Goal: Task Accomplishment & Management: Complete application form

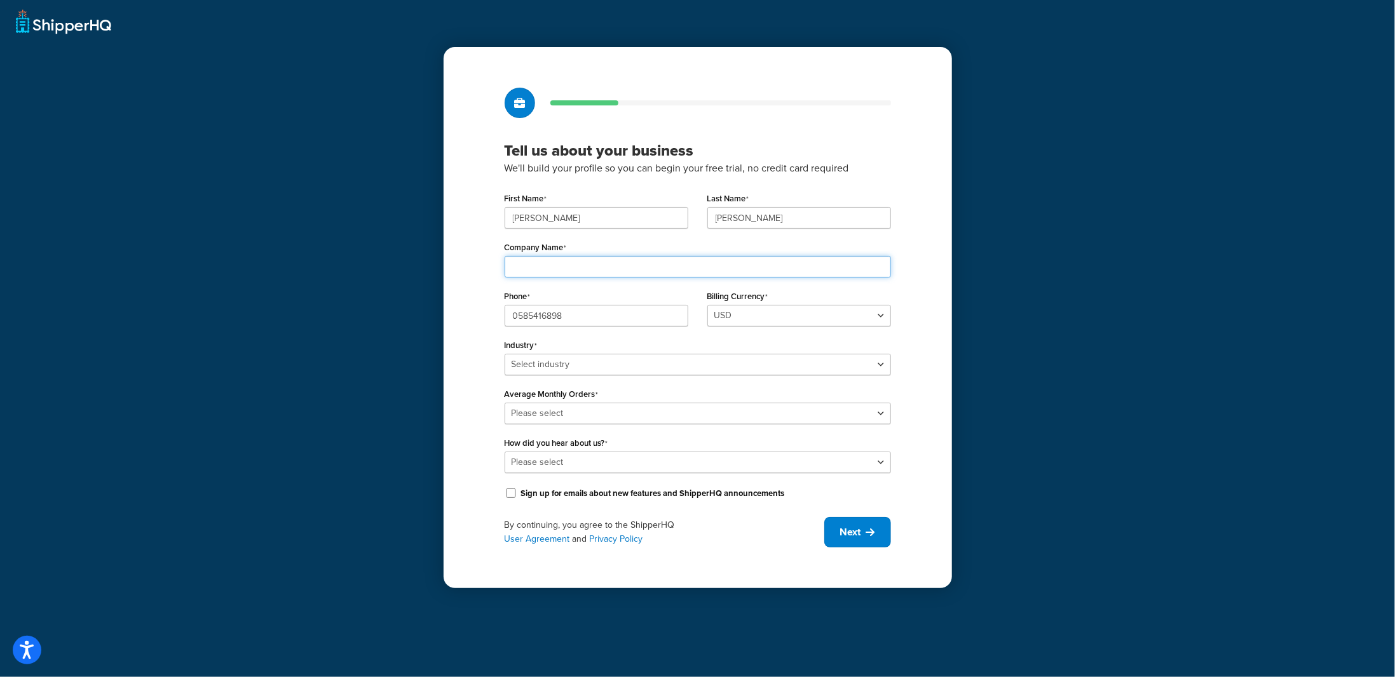
click at [685, 259] on input "Company Name" at bounding box center [698, 267] width 386 height 22
type input "The Loom Collection Furniture Trading LLC"
click at [613, 364] on select "Select industry Automotive Adult Agriculture Alcohol, Tobacco & CBD Arts & Craf…" at bounding box center [698, 365] width 386 height 22
select select "17"
click at [505, 354] on select "Select industry Automotive Adult Agriculture Alcohol, Tobacco & CBD Arts & Craf…" at bounding box center [698, 365] width 386 height 22
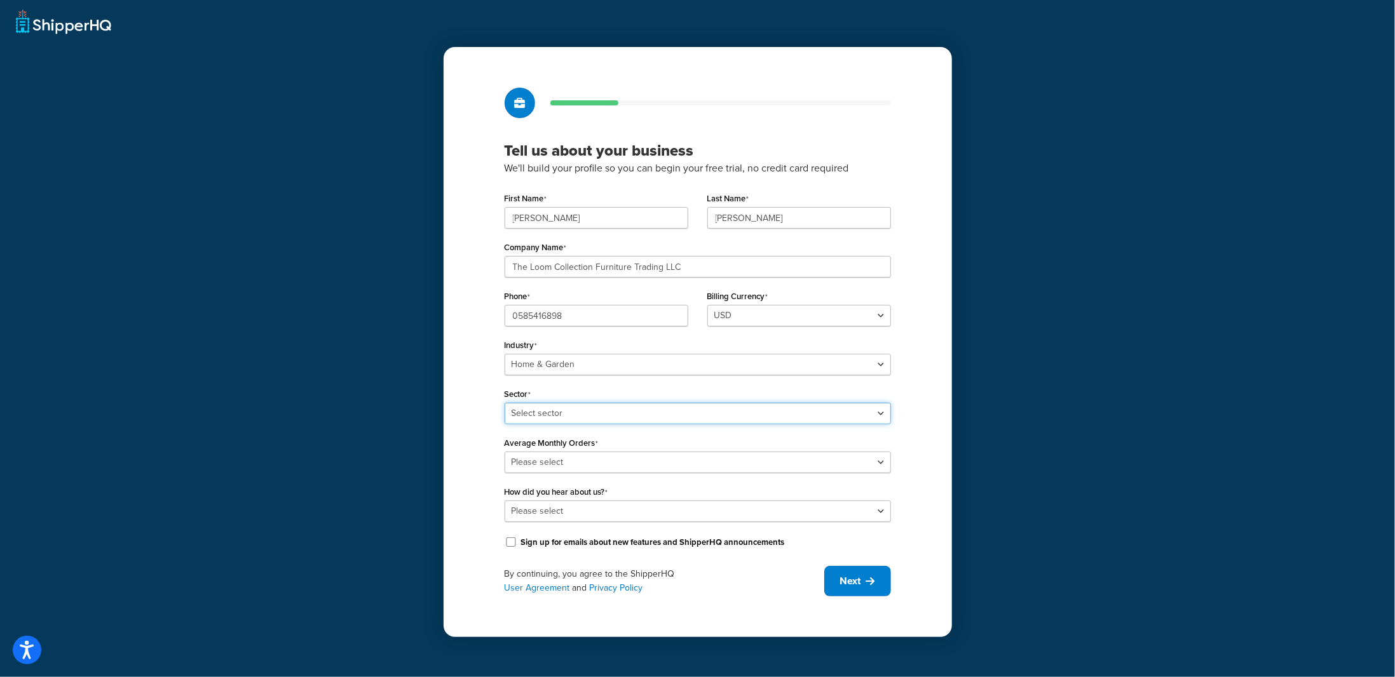
click at [557, 412] on select "Select sector Furniture Garden Supplies Home Goods Home Improvement Nursery / A…" at bounding box center [698, 414] width 386 height 22
select select "41"
click at [505, 403] on select "Select sector Furniture Garden Supplies Home Goods Home Improvement Nursery / A…" at bounding box center [698, 414] width 386 height 22
click at [571, 461] on select "Please select 0-500 501-1,000 1,001-10,000 10,001-20,000 Over 20,000" at bounding box center [698, 463] width 386 height 22
select select "1"
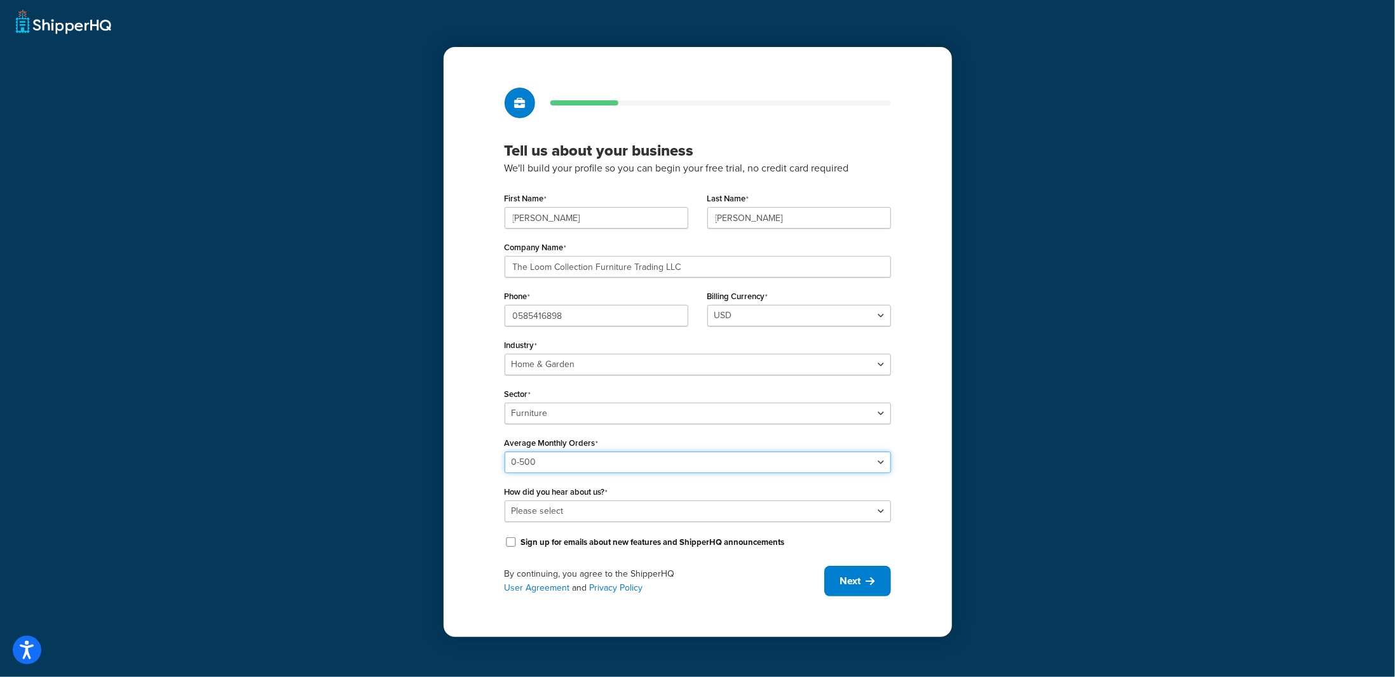
click at [505, 452] on select "Please select 0-500 501-1,000 1,001-10,000 10,001-20,000 Over 20,000" at bounding box center [698, 463] width 386 height 22
drag, startPoint x: 551, startPoint y: 519, endPoint x: 545, endPoint y: 510, distance: 10.6
click at [551, 519] on select "Please select Online Search App Store or Marketplace Listing Referred by Agency…" at bounding box center [698, 512] width 386 height 22
select select "3"
click at [505, 501] on select "Please select Online Search App Store or Marketplace Listing Referred by Agency…" at bounding box center [698, 512] width 386 height 22
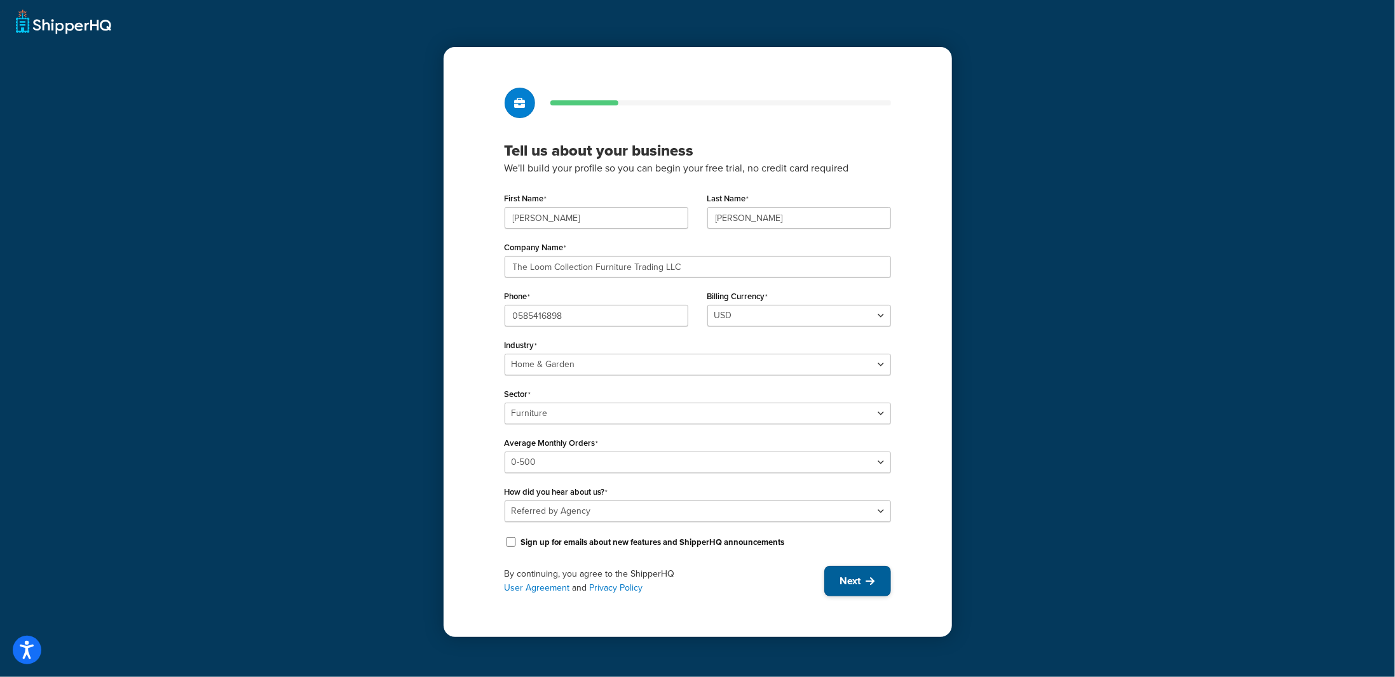
click at [852, 583] on span "Next" at bounding box center [850, 581] width 21 height 14
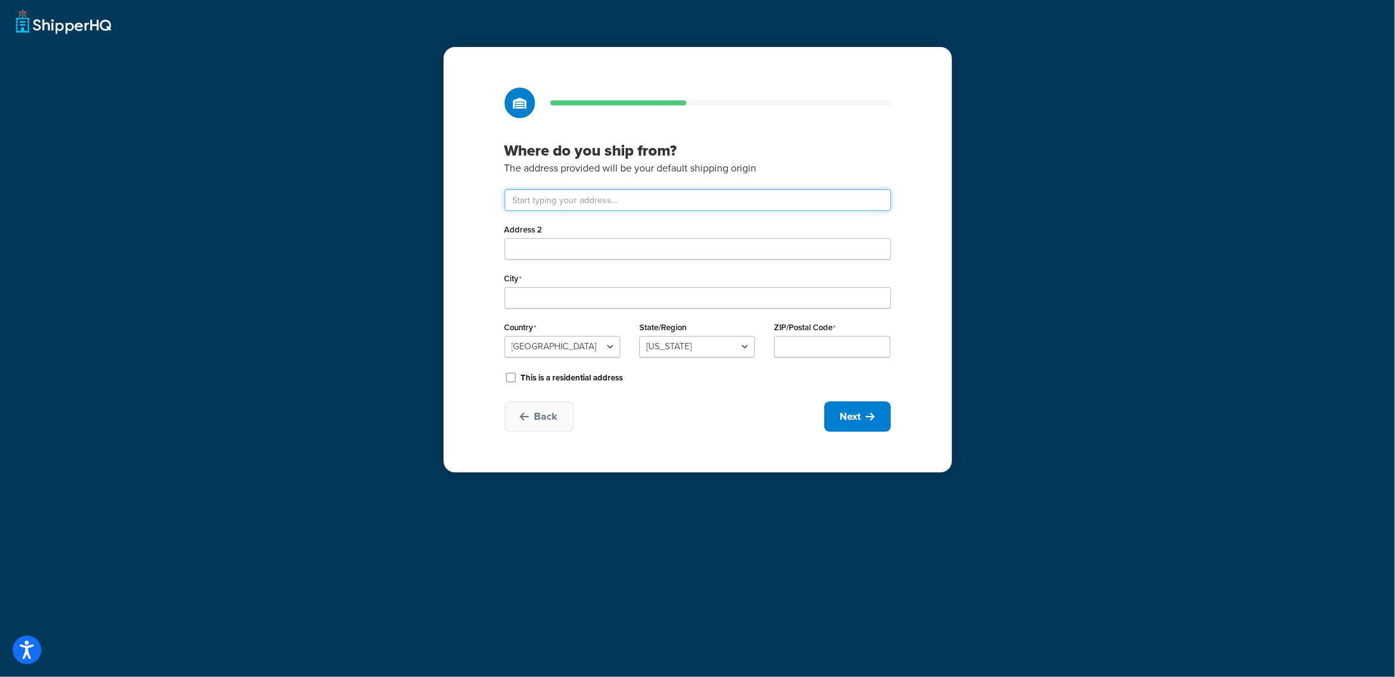
click at [529, 205] on input "text" at bounding box center [698, 200] width 386 height 22
type input "Loom Collection, Inside Al Hawai Warehouse 17"
type input "Warehouse 17"
select select "1225"
type input "[GEOGRAPHIC_DATA]"
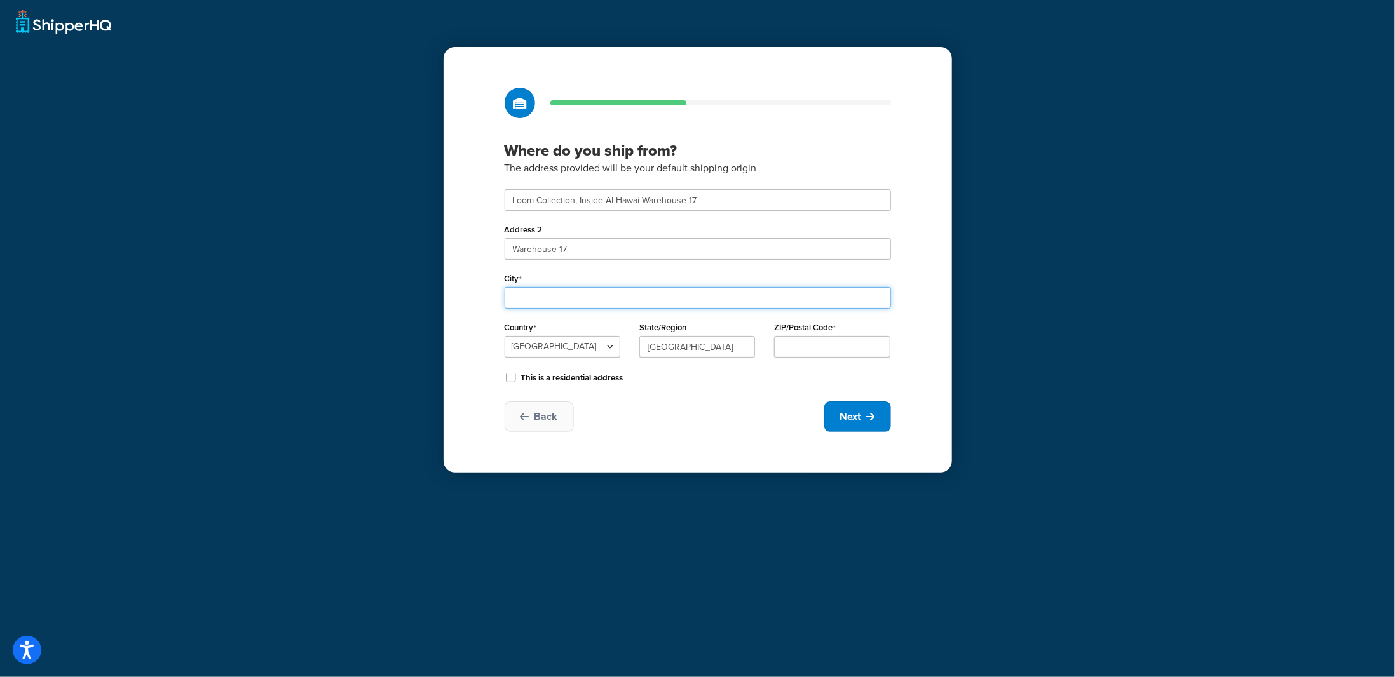
click at [544, 299] on input "City" at bounding box center [698, 298] width 386 height 22
type input "[GEOGRAPHIC_DATA]"
click at [800, 336] on div "ZIP/Postal Code" at bounding box center [832, 337] width 116 height 39
click at [804, 345] on input "ZIP/Postal Code" at bounding box center [832, 347] width 116 height 22
type input "00000"
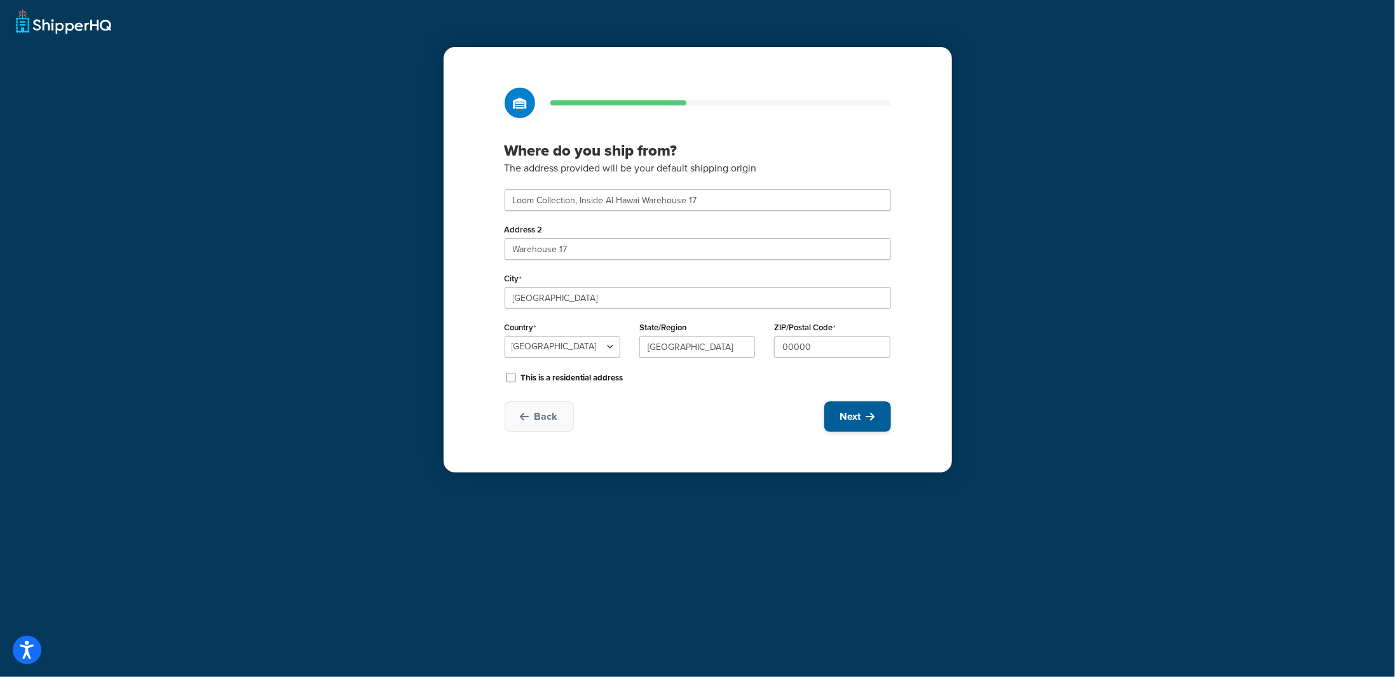
click at [863, 415] on button "Next" at bounding box center [857, 417] width 67 height 30
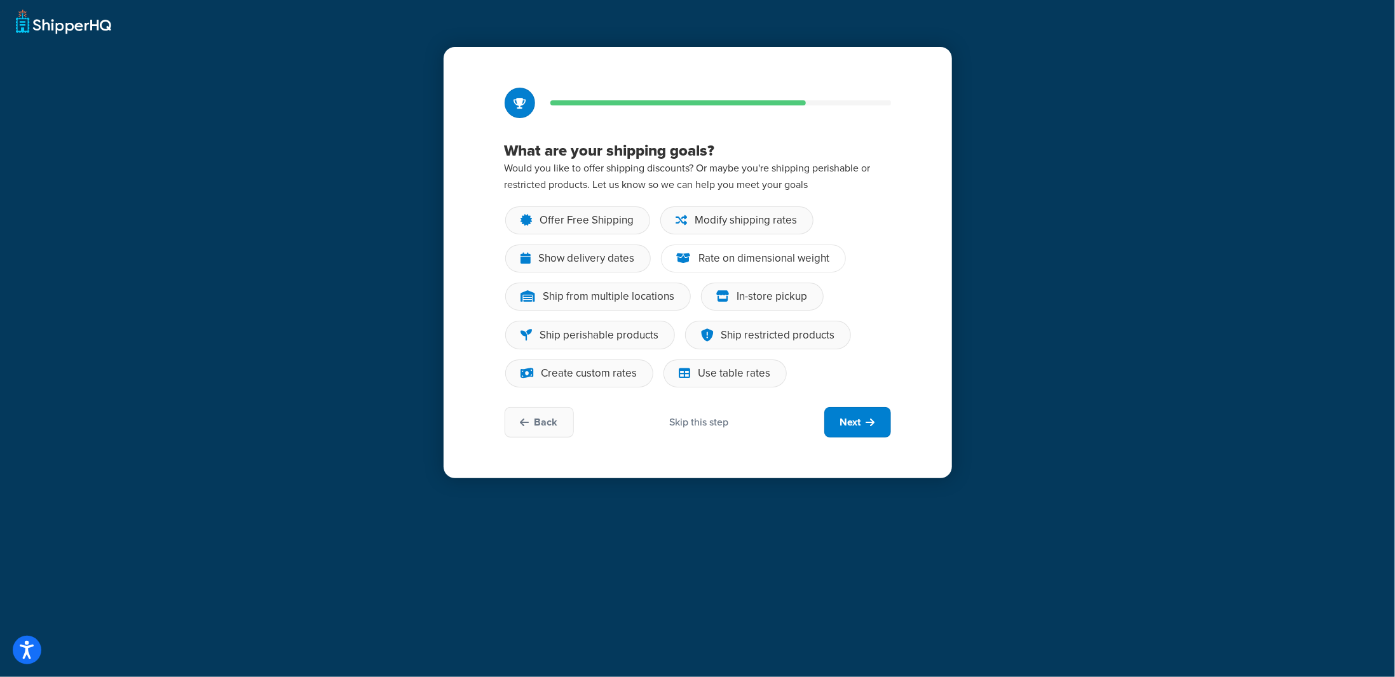
click at [789, 261] on div "Rate on dimensional weight" at bounding box center [764, 258] width 131 height 13
click at [0, 0] on input "Rate on dimensional weight" at bounding box center [0, 0] width 0 height 0
click at [726, 219] on div "Modify shipping rates" at bounding box center [746, 220] width 102 height 13
click at [0, 0] on input "Modify shipping rates" at bounding box center [0, 0] width 0 height 0
click at [573, 258] on div "Show delivery dates" at bounding box center [587, 258] width 96 height 13
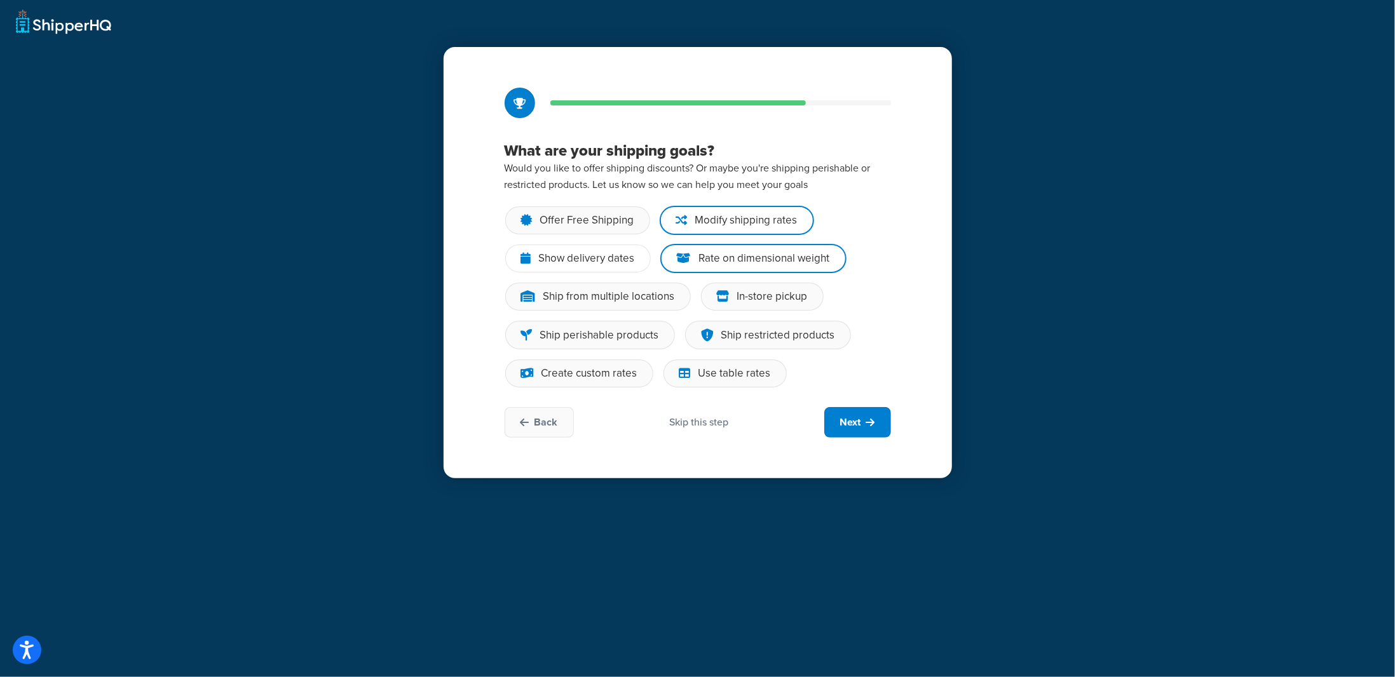
click at [0, 0] on input "Show delivery dates" at bounding box center [0, 0] width 0 height 0
click at [759, 374] on div "Use table rates" at bounding box center [734, 373] width 72 height 13
click at [0, 0] on input "Use table rates" at bounding box center [0, 0] width 0 height 0
click at [609, 374] on div "Create custom rates" at bounding box center [589, 373] width 96 height 13
click at [0, 0] on input "Create custom rates" at bounding box center [0, 0] width 0 height 0
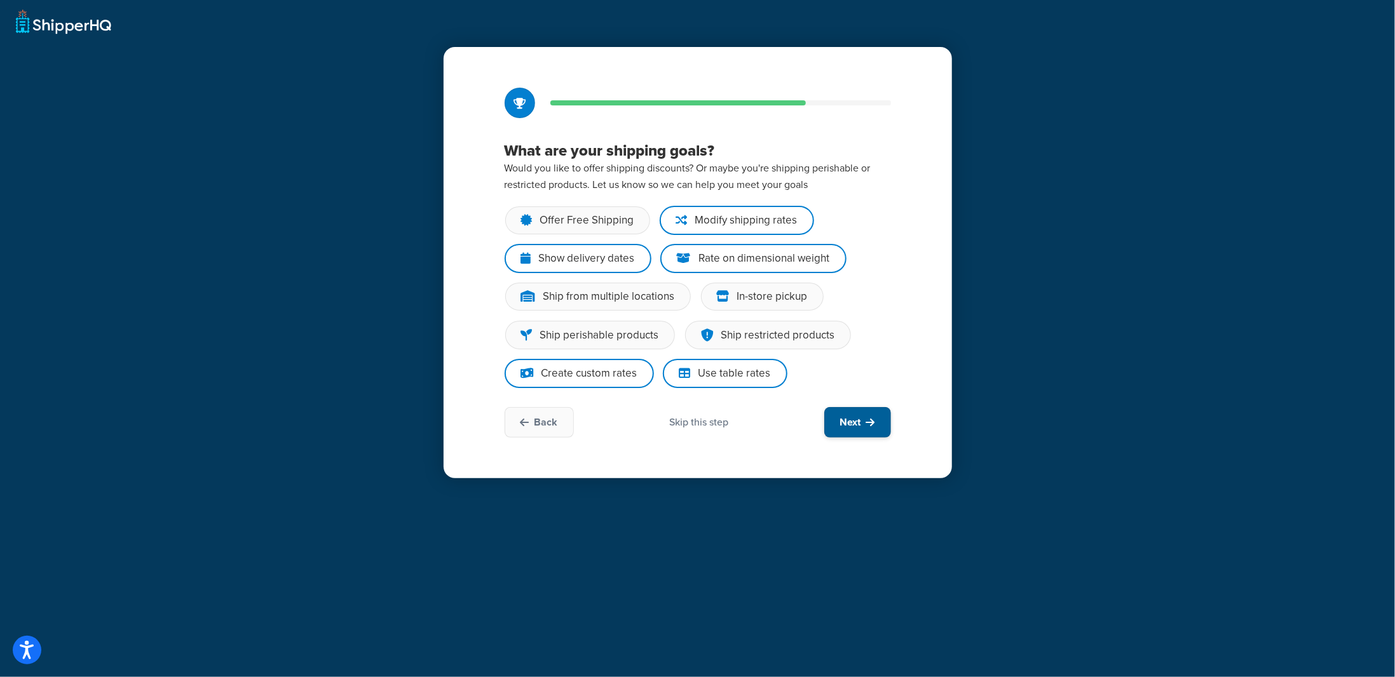
click at [869, 417] on icon at bounding box center [870, 422] width 9 height 10
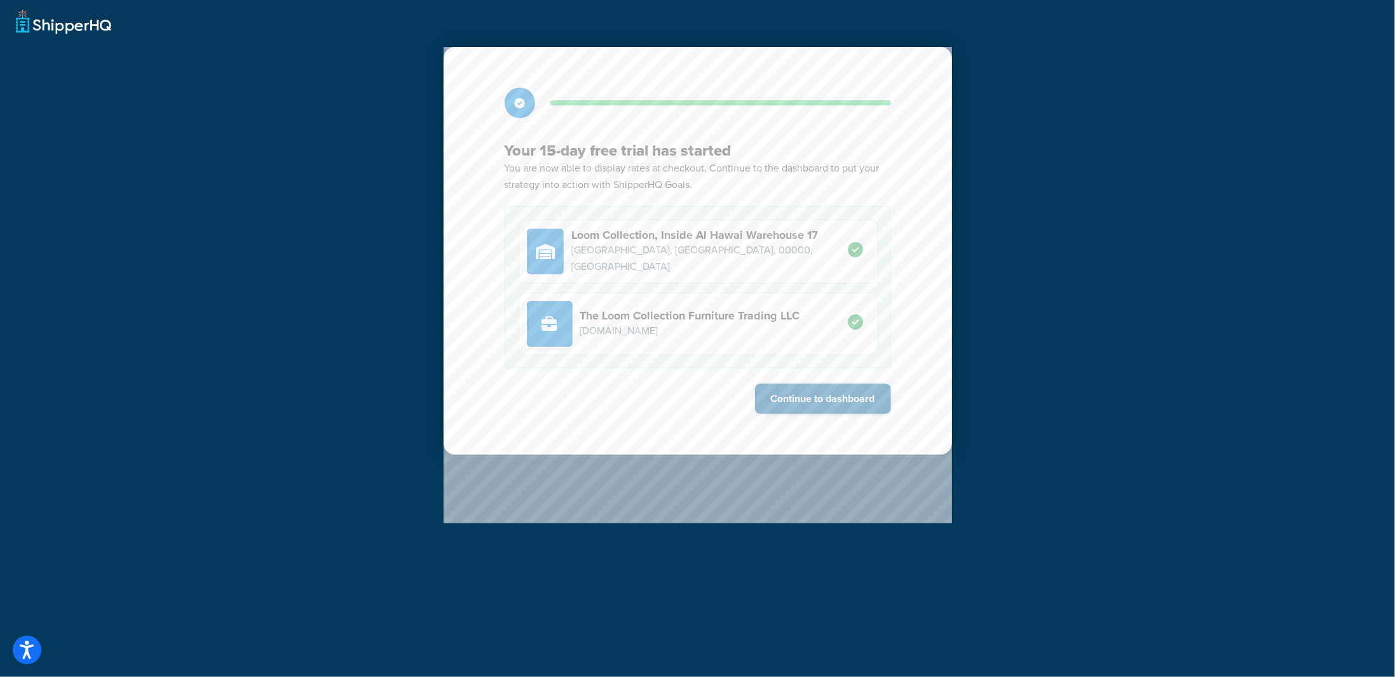
click at [839, 407] on button "Continue to dashboard" at bounding box center [823, 399] width 136 height 30
